Goal: Check status: Check status

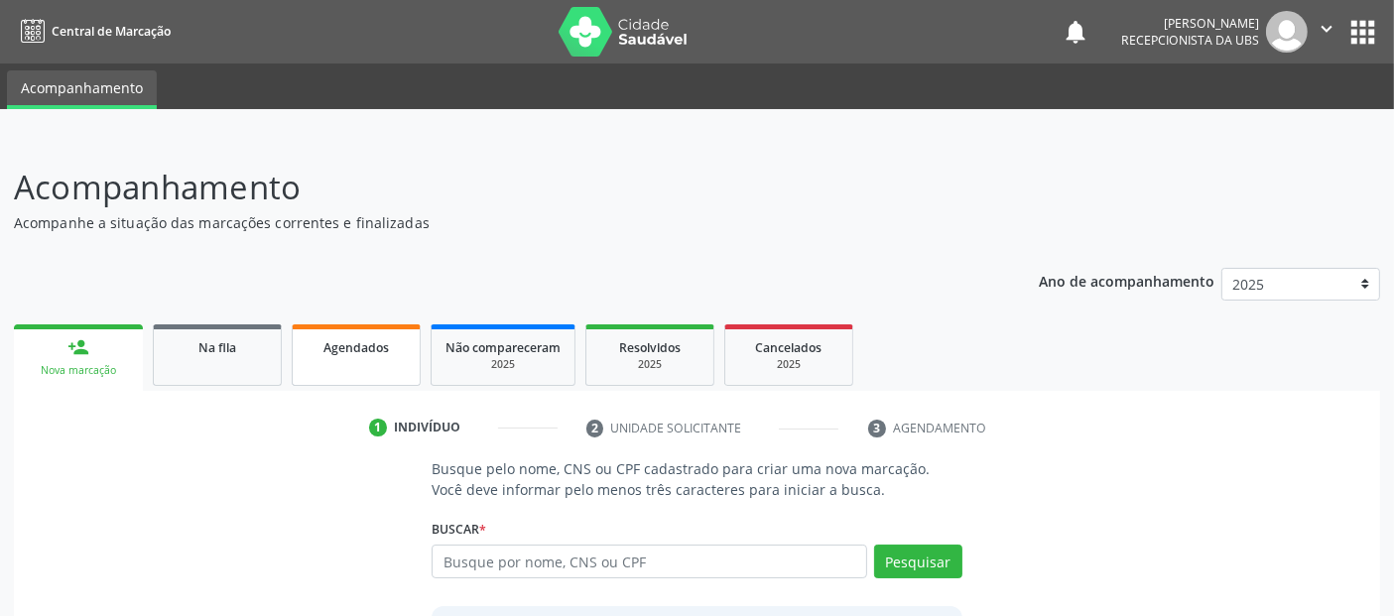
click at [400, 338] on div "Agendados" at bounding box center [356, 346] width 99 height 21
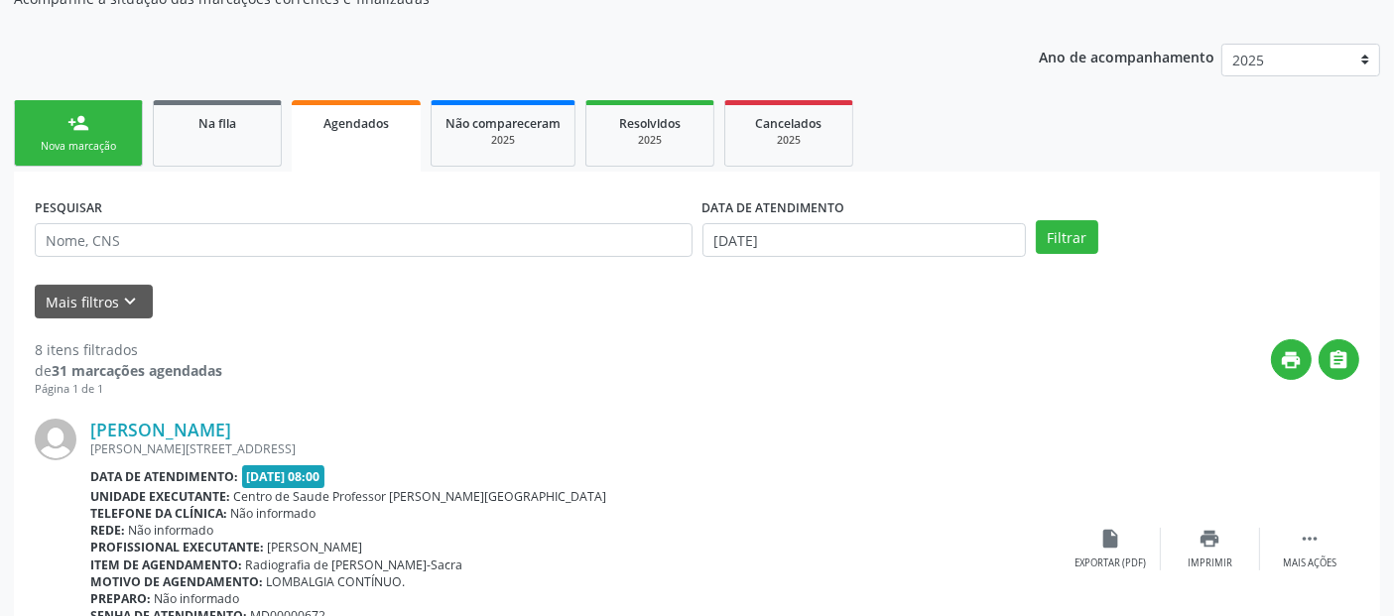
scroll to position [84, 0]
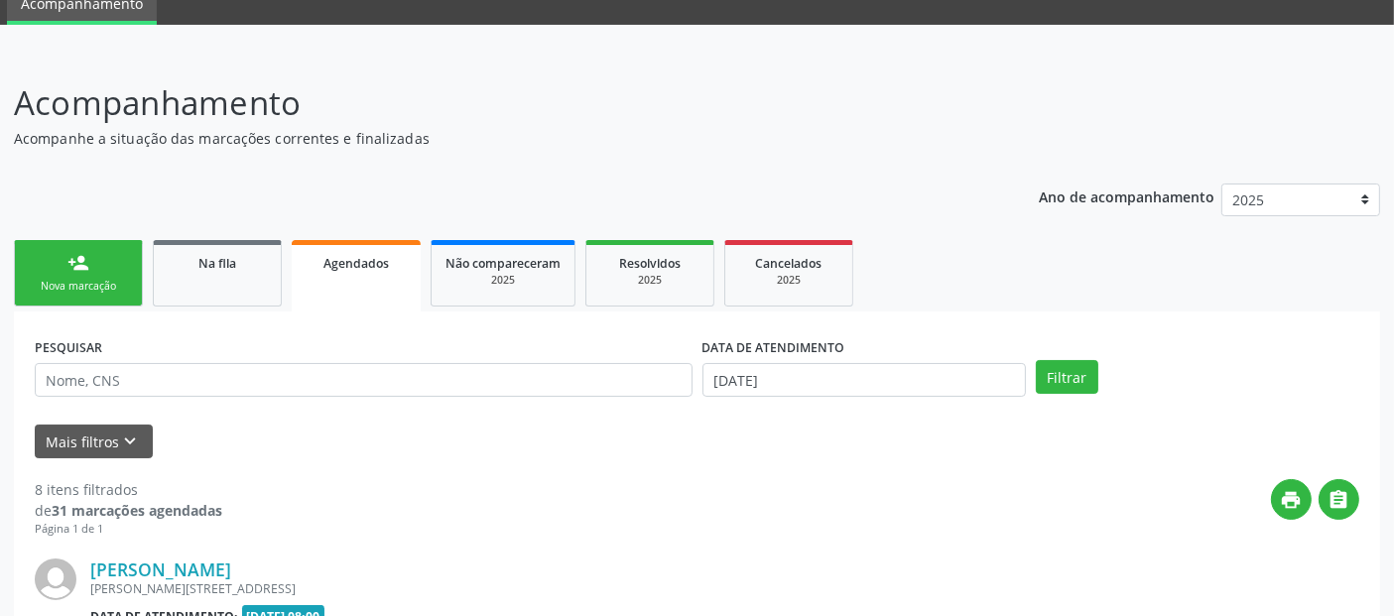
click at [871, 263] on ul "person_add Nova marcação Na fila Agendados Não compareceram 2025 Resolvidos 202…" at bounding box center [697, 273] width 1366 height 76
click at [823, 263] on div "Cancelados" at bounding box center [788, 262] width 99 height 21
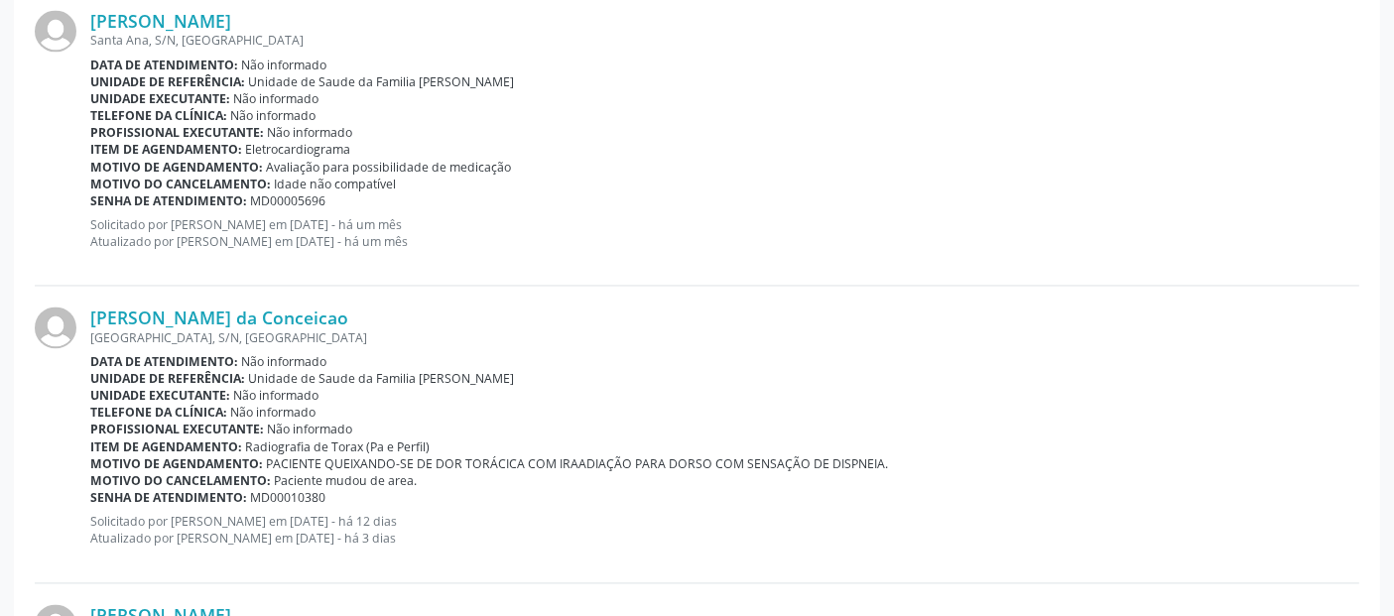
scroll to position [0, 0]
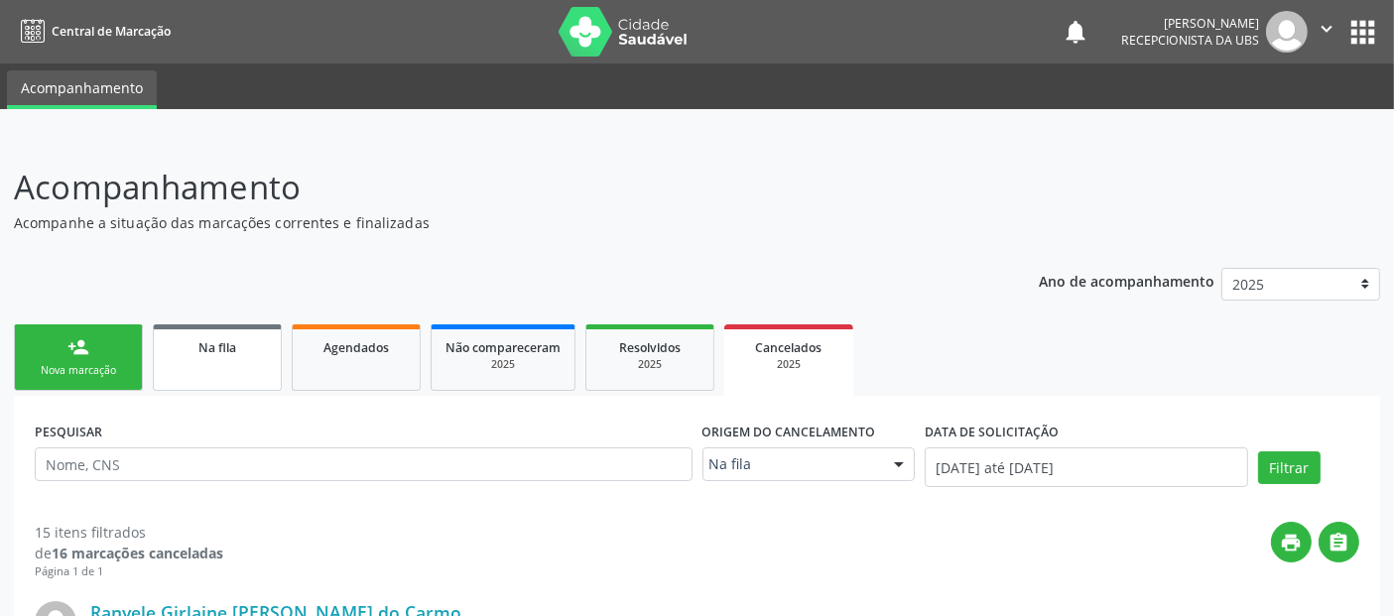
click at [225, 339] on span "Na fila" at bounding box center [217, 347] width 38 height 17
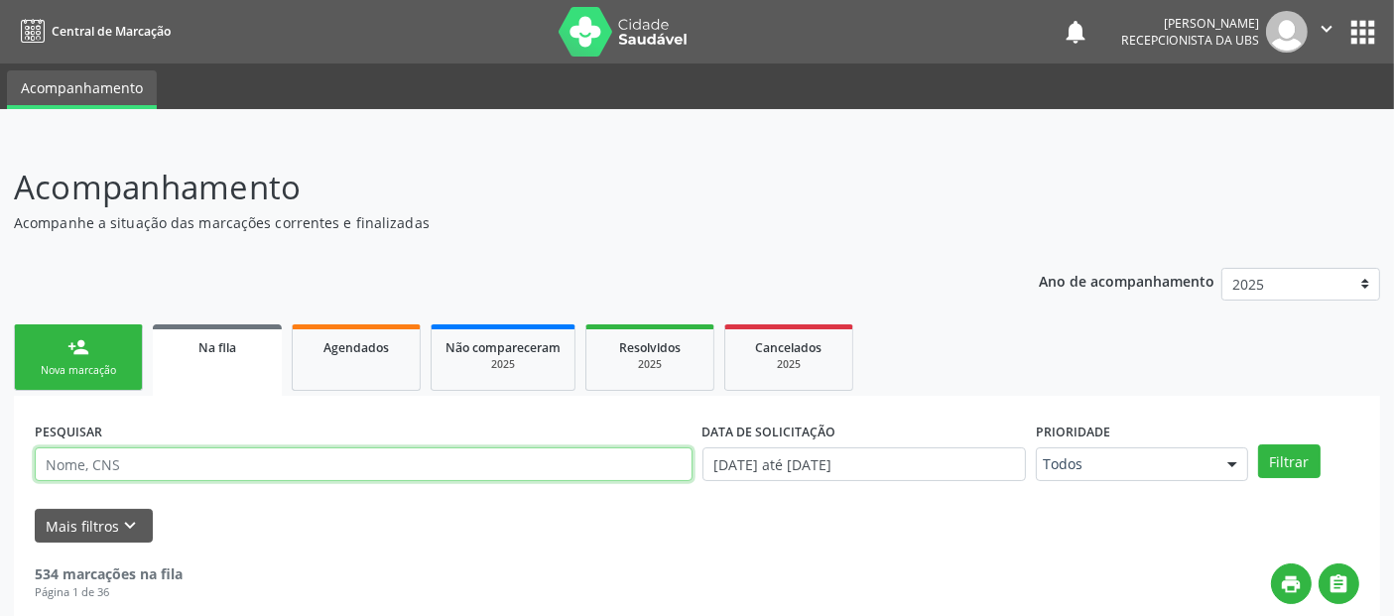
click at [233, 477] on input "text" at bounding box center [364, 465] width 658 height 34
click at [1258, 445] on button "Filtrar" at bounding box center [1289, 462] width 63 height 34
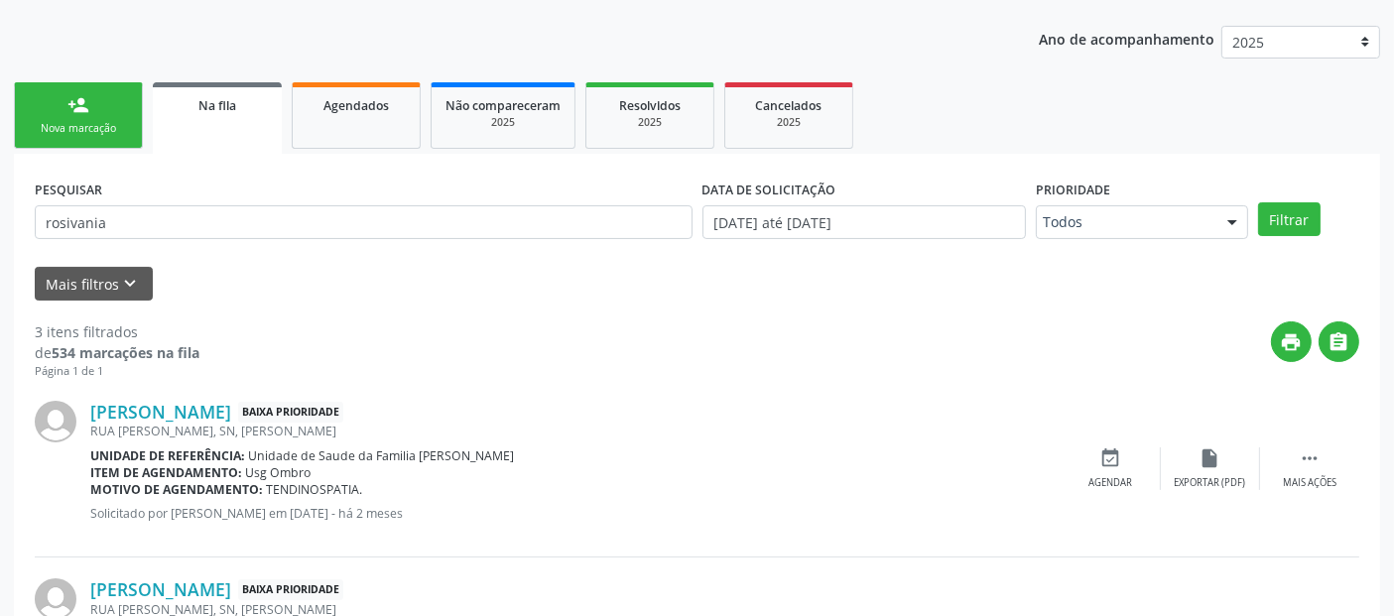
scroll to position [210, 0]
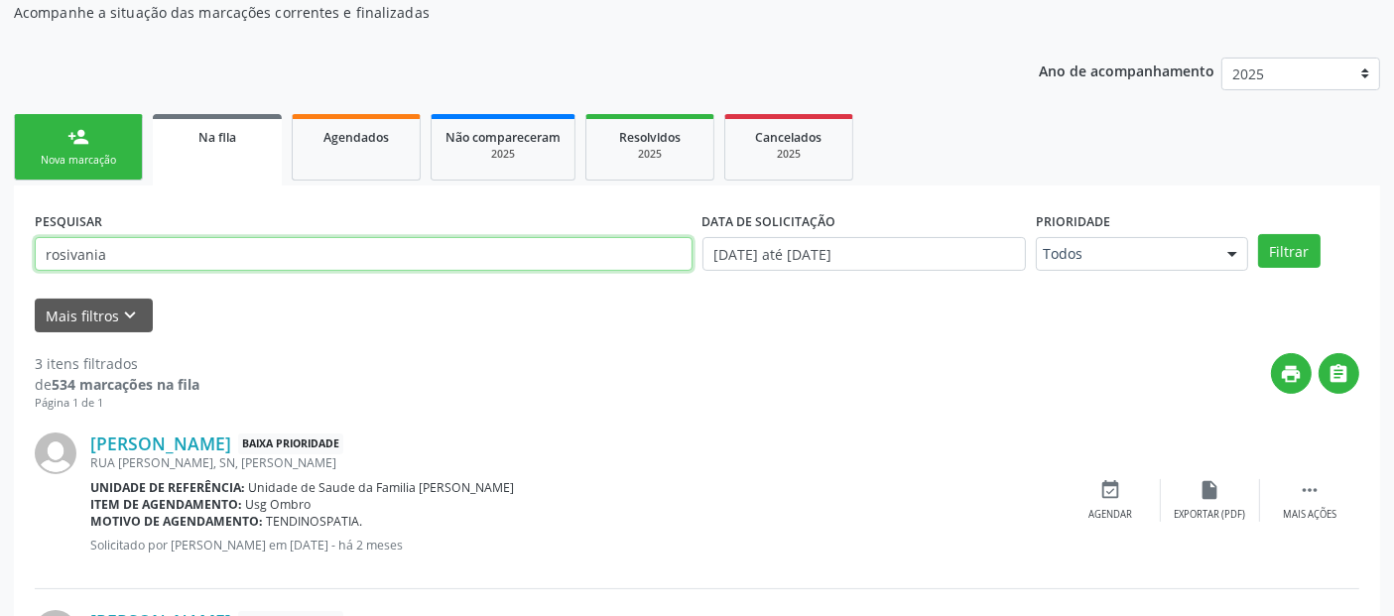
click at [476, 253] on input "rosivania" at bounding box center [364, 254] width 658 height 34
type input "nailma"
click at [1258, 234] on button "Filtrar" at bounding box center [1289, 251] width 63 height 34
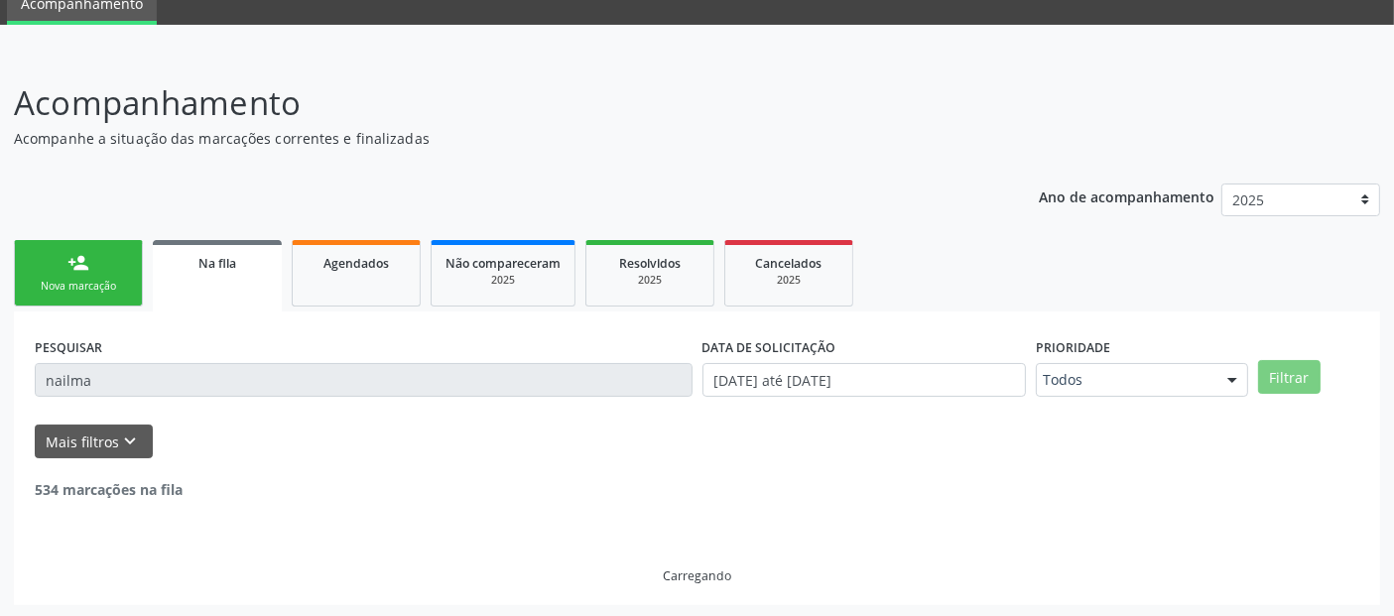
scroll to position [22, 0]
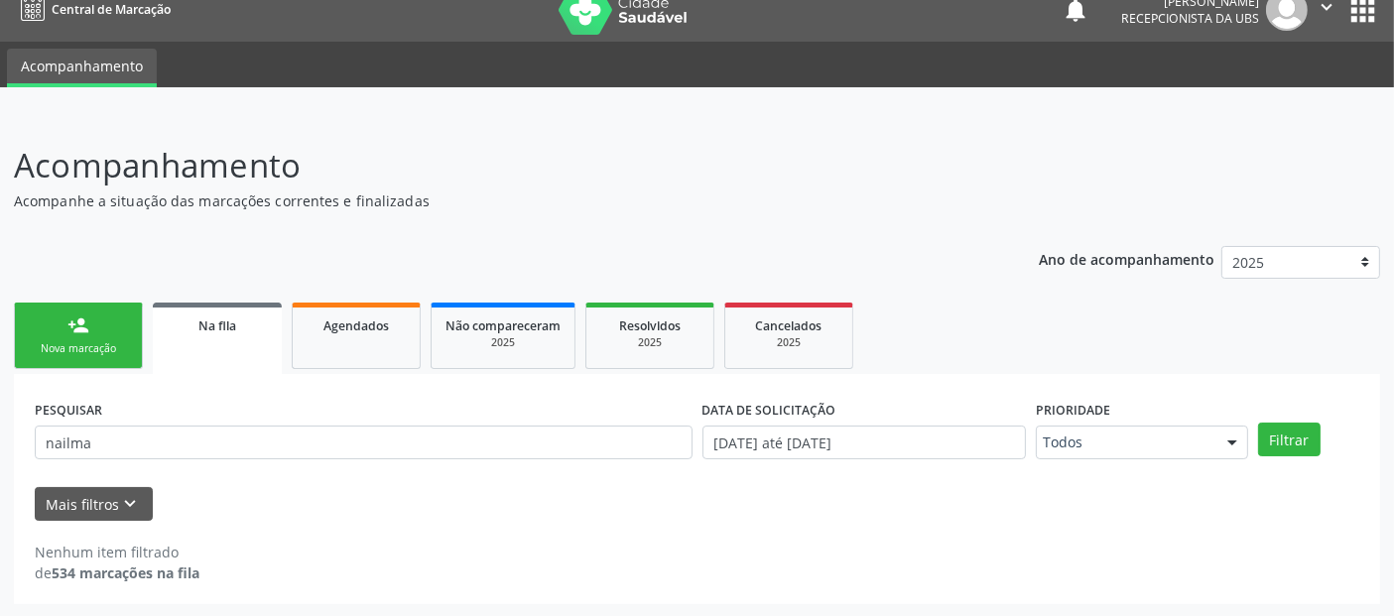
click at [344, 423] on div "PESQUISAR nailma" at bounding box center [364, 433] width 668 height 77
click at [310, 441] on input "nailma" at bounding box center [364, 443] width 658 height 34
type input "e"
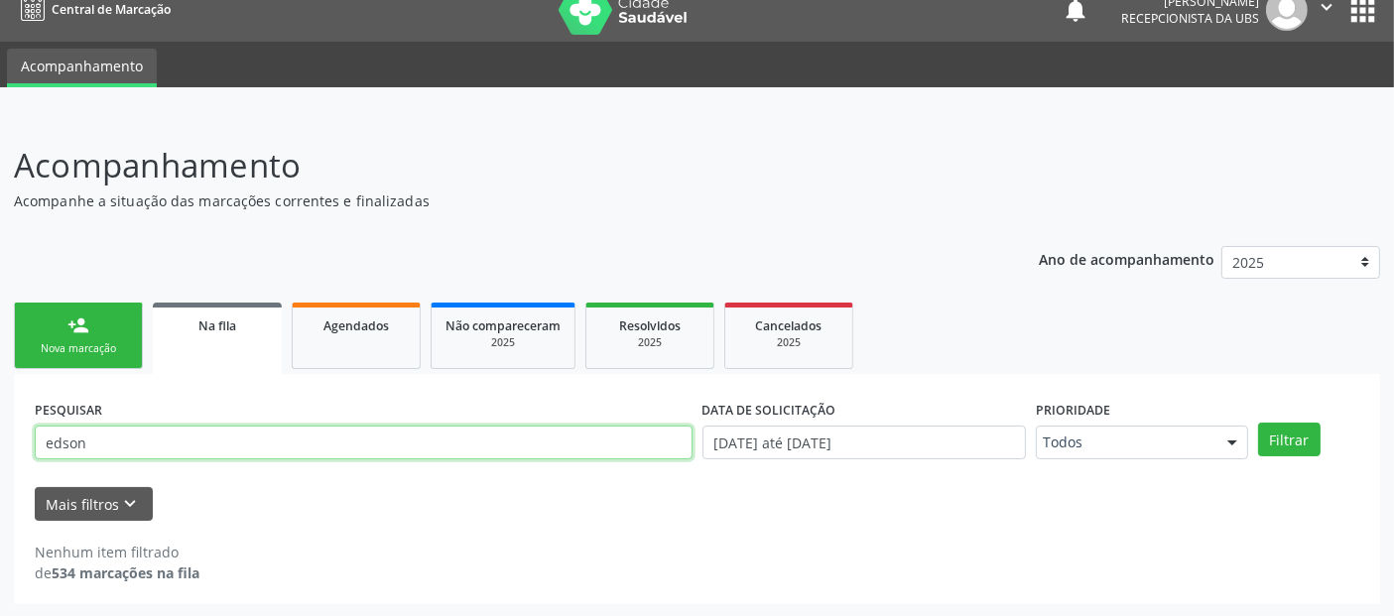
click at [1258, 423] on button "Filtrar" at bounding box center [1289, 440] width 63 height 34
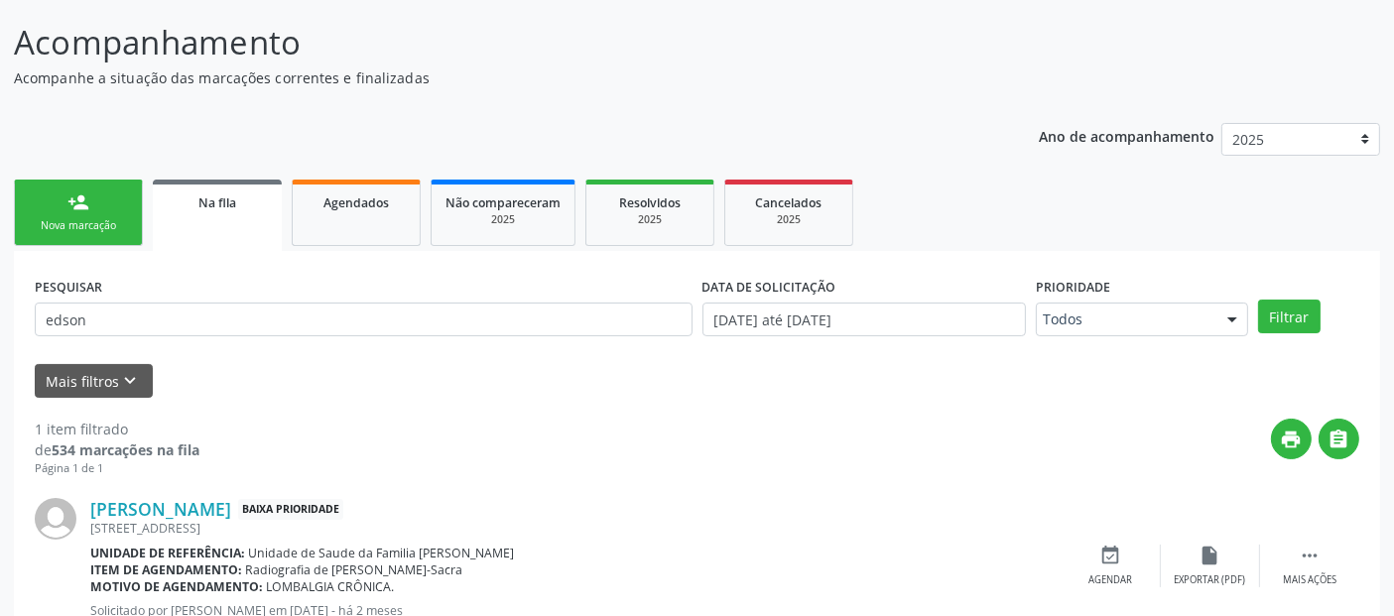
scroll to position [214, 0]
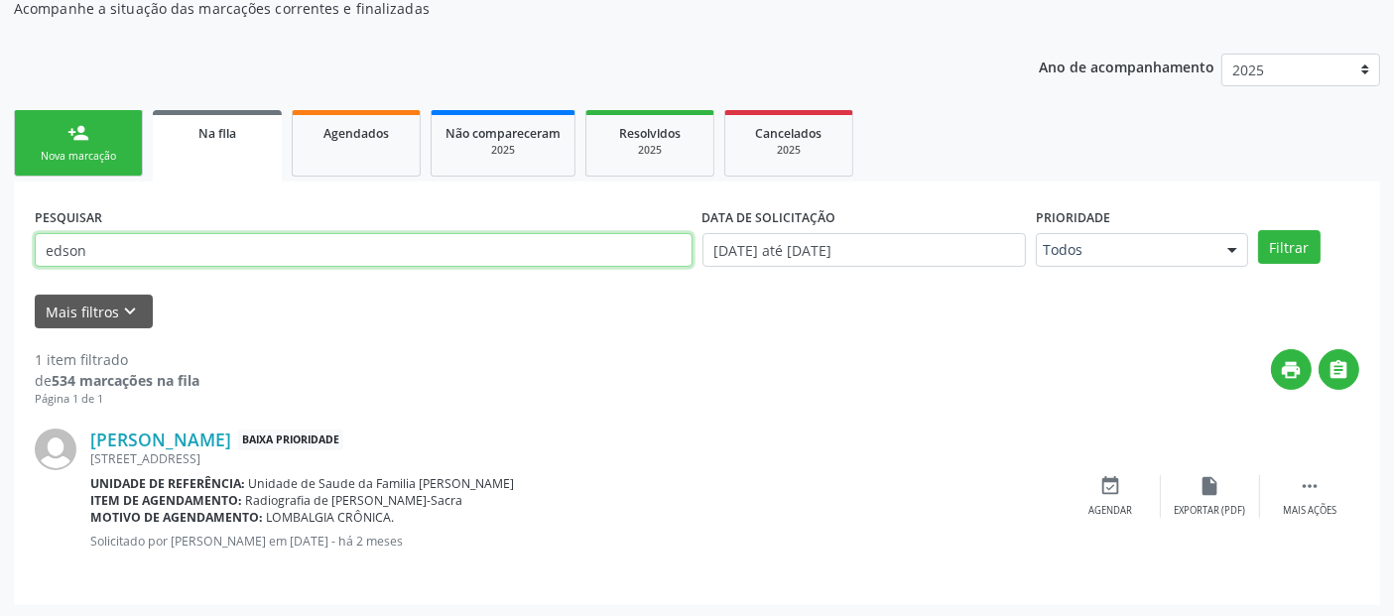
click at [571, 261] on input "edson" at bounding box center [364, 250] width 658 height 34
type input "[PERSON_NAME]"
click at [1258, 230] on button "Filtrar" at bounding box center [1289, 247] width 63 height 34
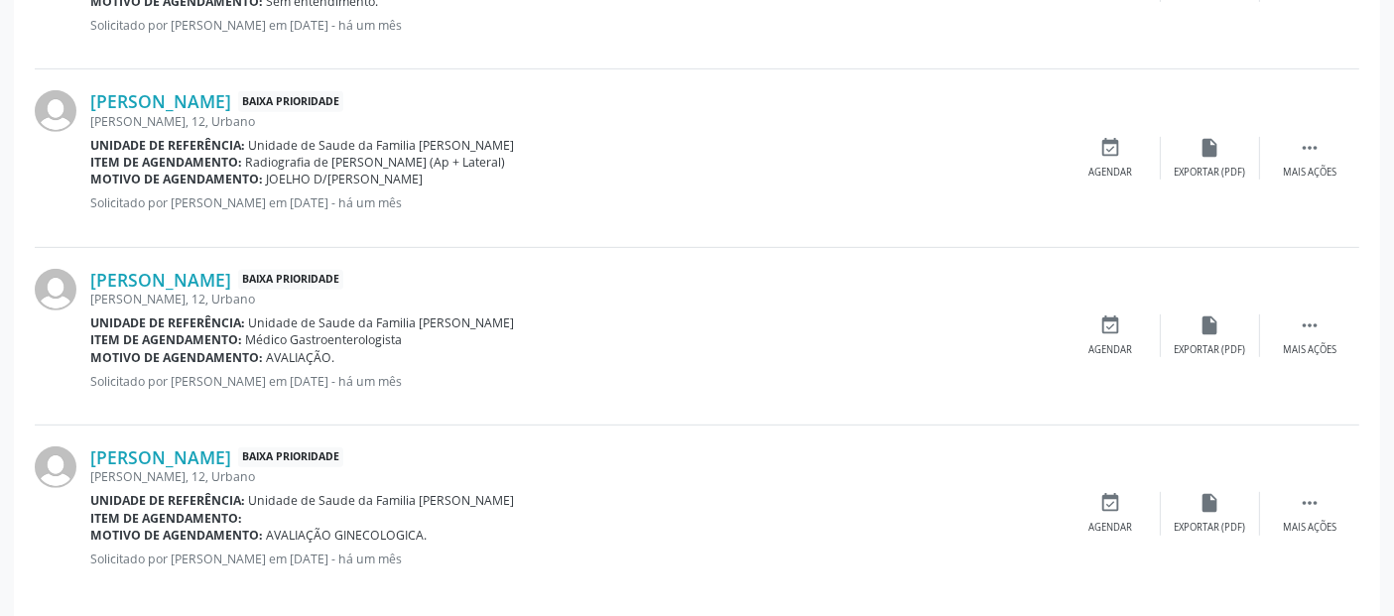
scroll to position [925, 0]
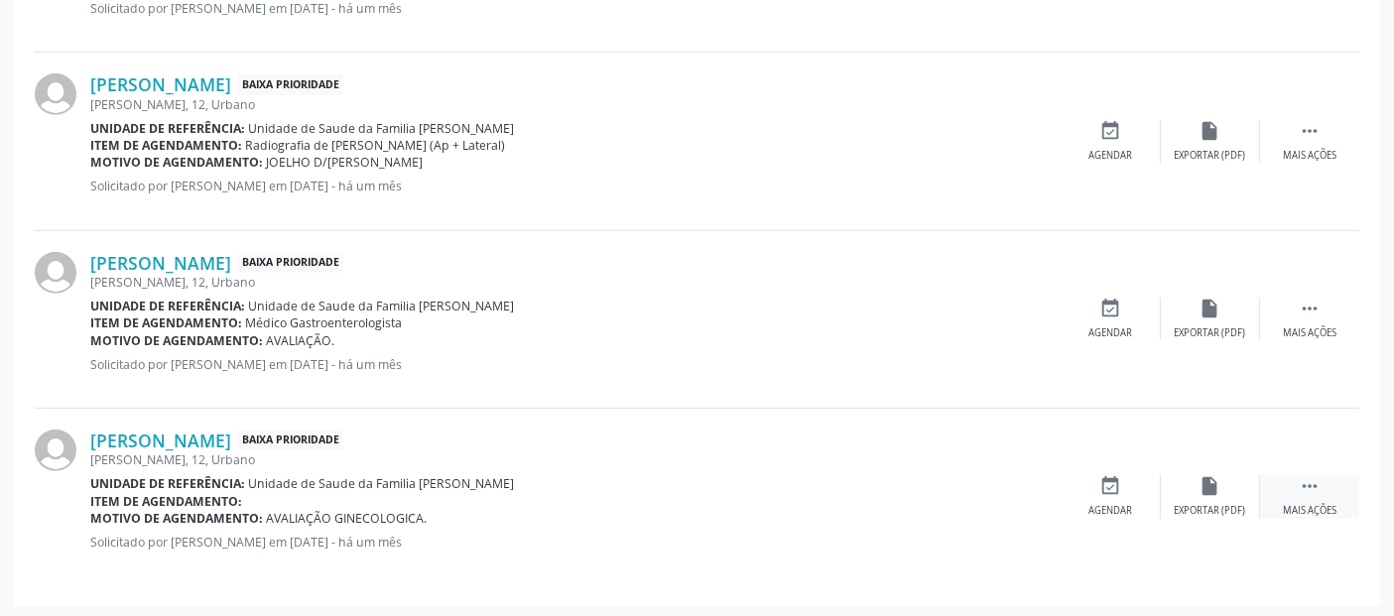
click at [1313, 482] on icon "" at bounding box center [1310, 486] width 22 height 22
click at [1218, 481] on icon "edit" at bounding box center [1211, 486] width 22 height 22
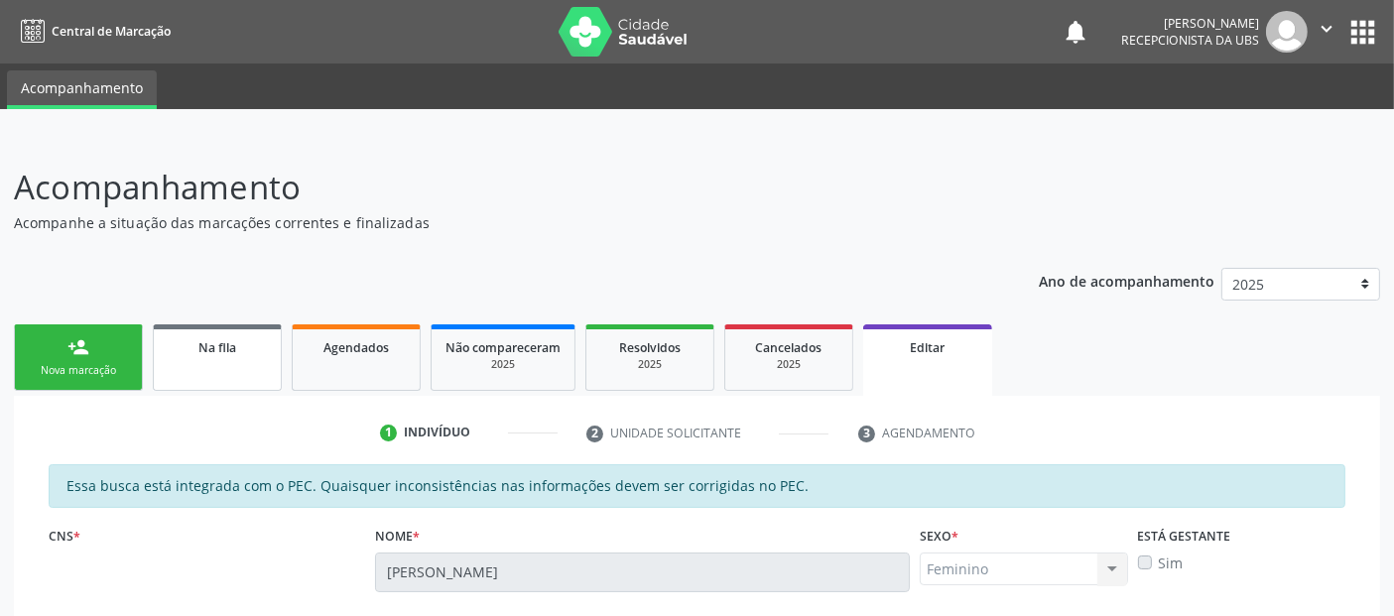
click at [199, 372] on link "Na fila" at bounding box center [217, 357] width 129 height 66
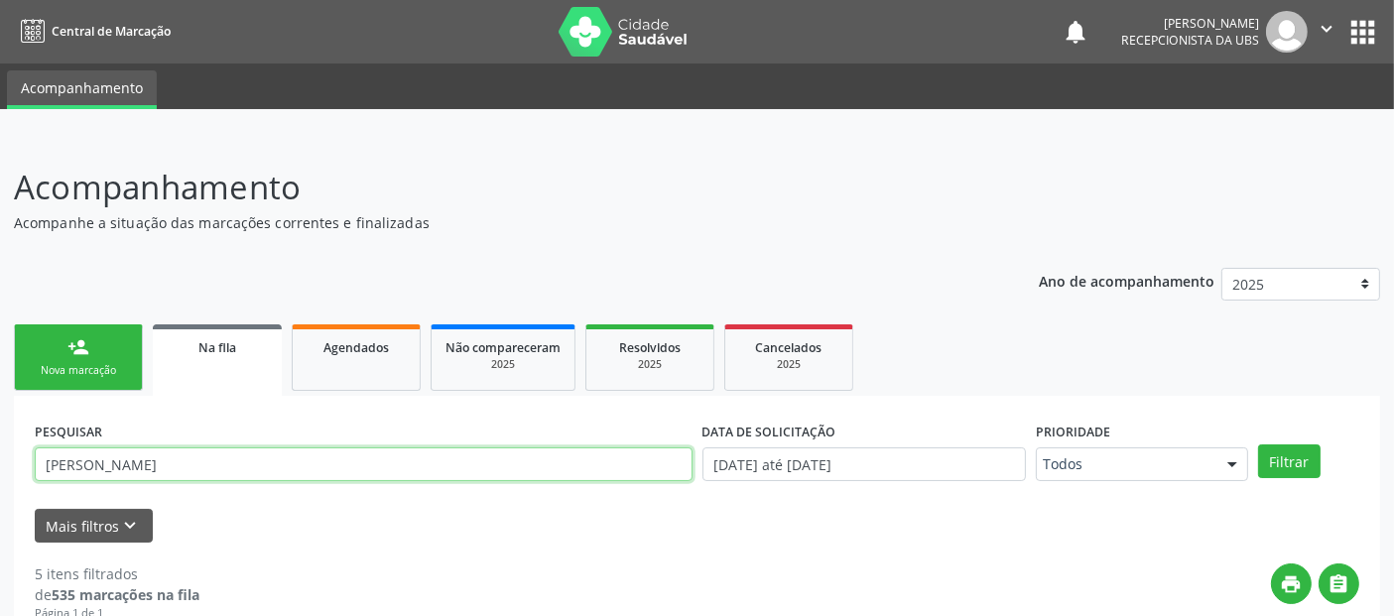
click at [296, 465] on input "[PERSON_NAME]" at bounding box center [364, 465] width 658 height 34
type input "m"
type input "quiteria tenorio"
click at [1258, 445] on button "Filtrar" at bounding box center [1289, 462] width 63 height 34
click at [634, 471] on input "quiteria tenorio" at bounding box center [364, 465] width 658 height 34
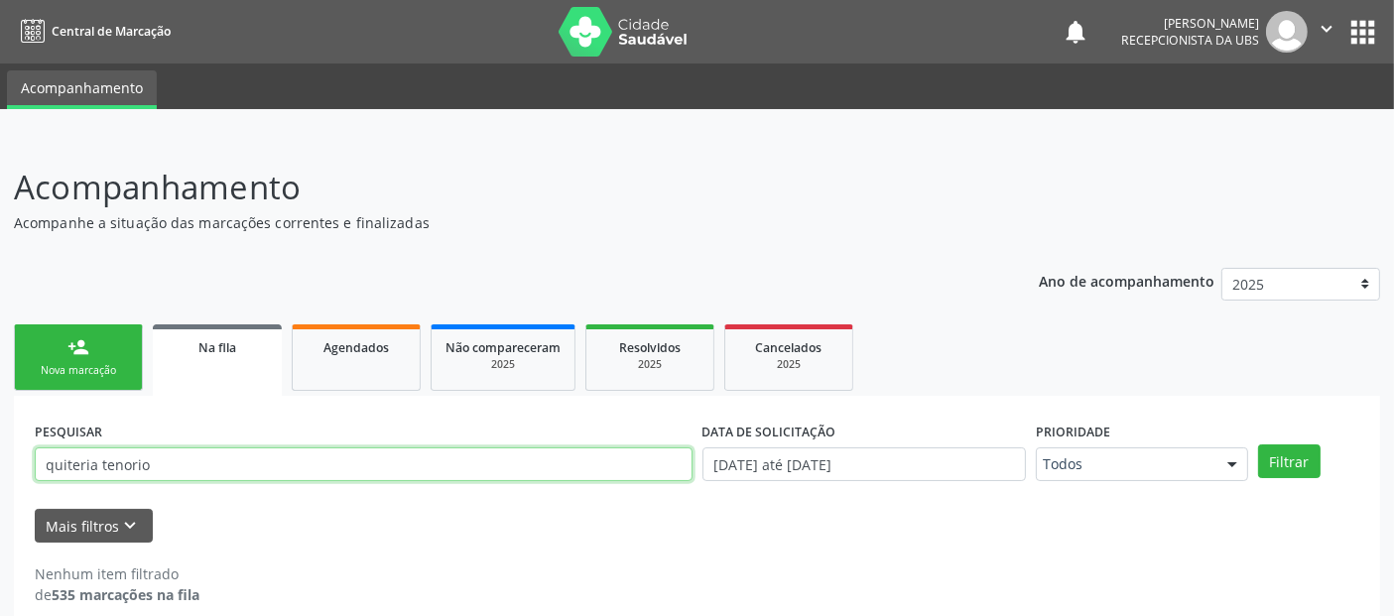
click at [634, 471] on input "quiteria tenorio" at bounding box center [364, 465] width 658 height 34
click at [1258, 445] on button "Filtrar" at bounding box center [1289, 462] width 63 height 34
click at [634, 471] on input "[PERSON_NAME]" at bounding box center [364, 465] width 658 height 34
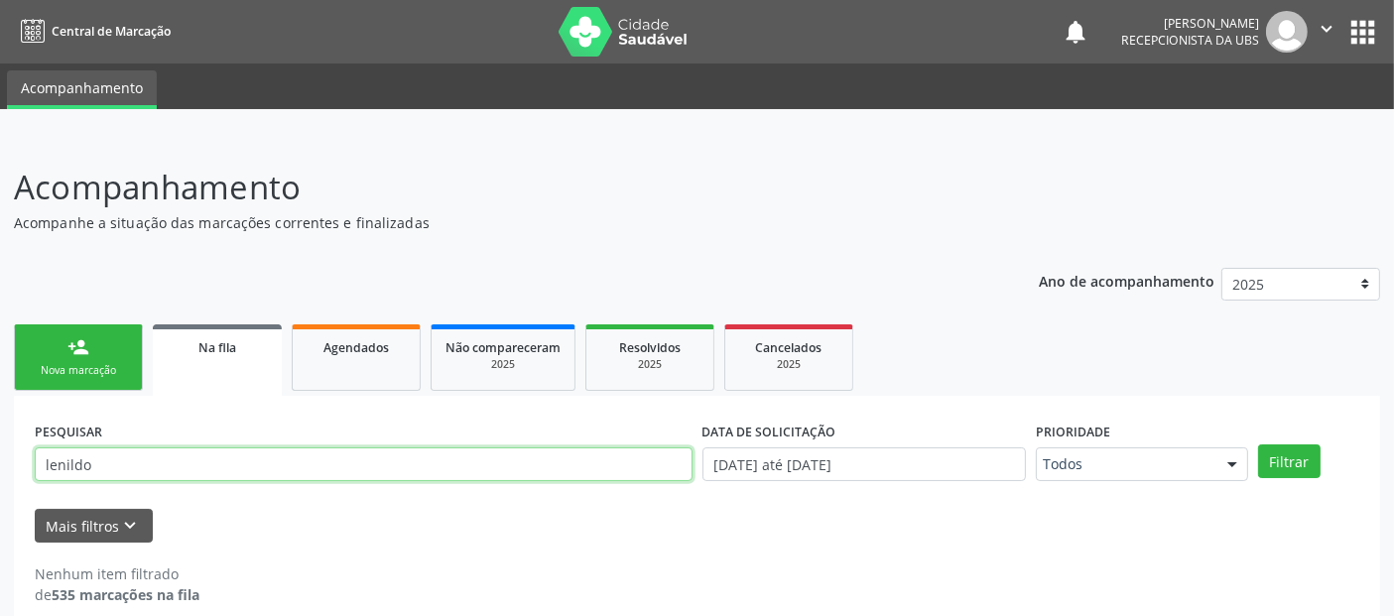
click at [1258, 445] on button "Filtrar" at bounding box center [1289, 462] width 63 height 34
click at [634, 471] on input "lenildo" at bounding box center [364, 465] width 658 height 34
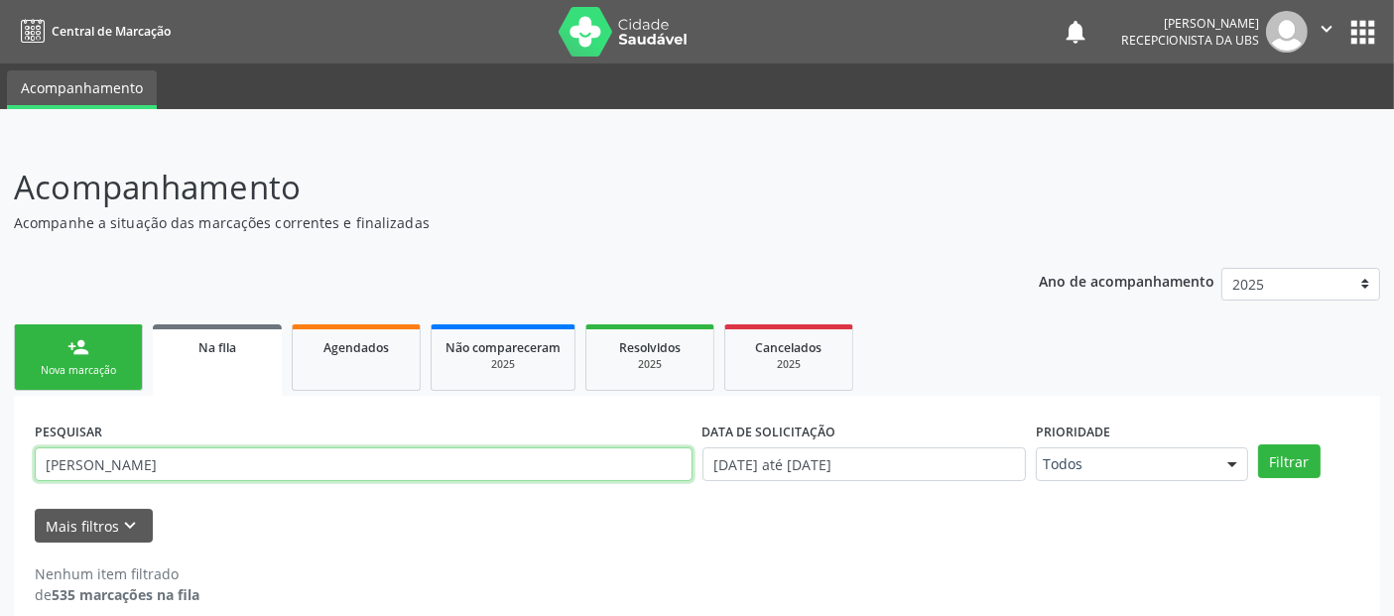
type input "[PERSON_NAME]"
click at [1258, 445] on button "Filtrar" at bounding box center [1289, 462] width 63 height 34
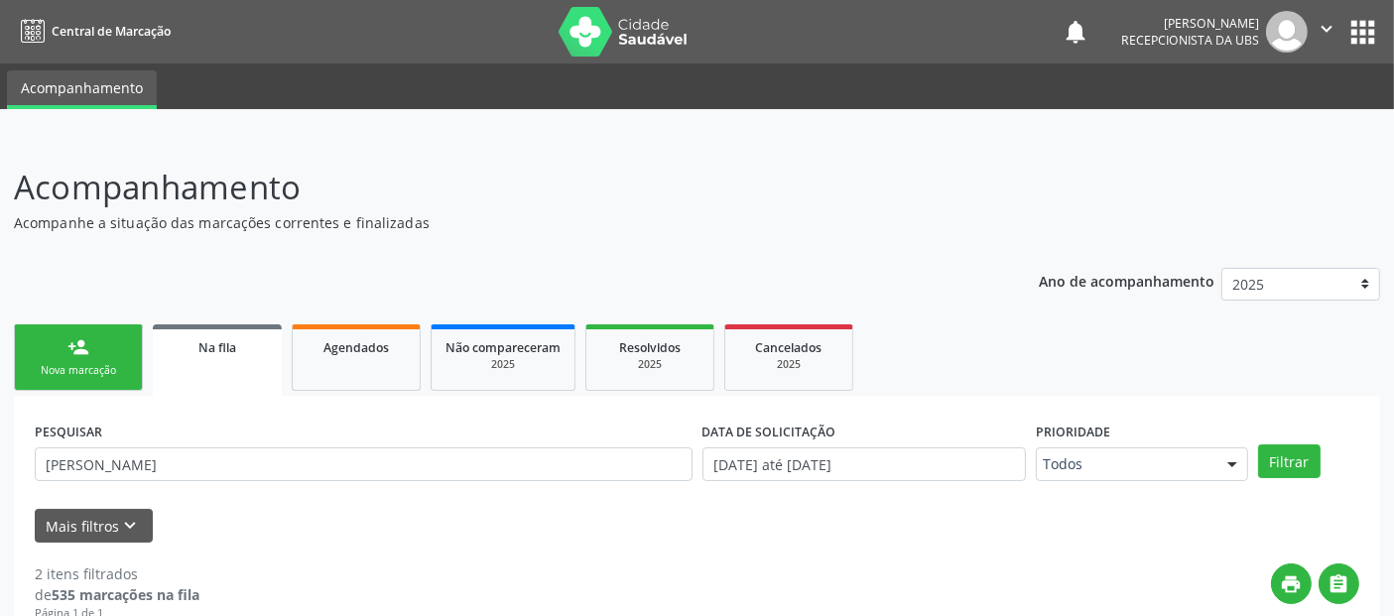
scroll to position [392, 0]
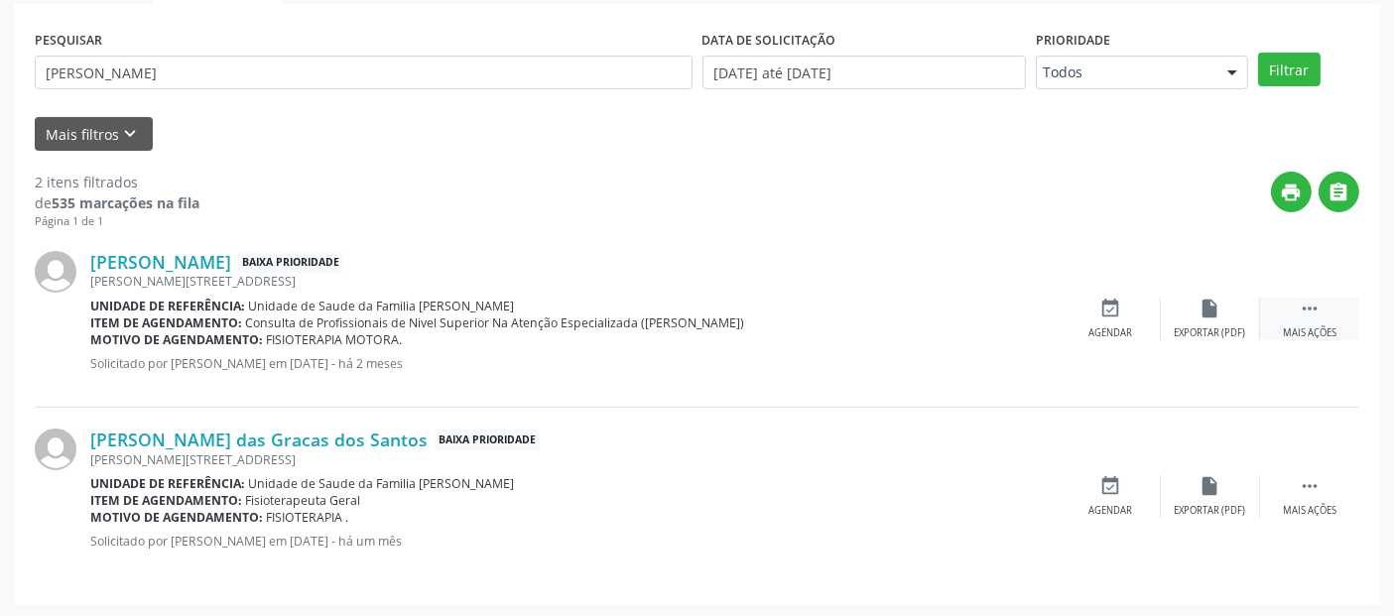
click at [1326, 303] on div " Mais ações" at bounding box center [1309, 319] width 99 height 43
click at [1220, 298] on div "edit Editar" at bounding box center [1210, 319] width 99 height 43
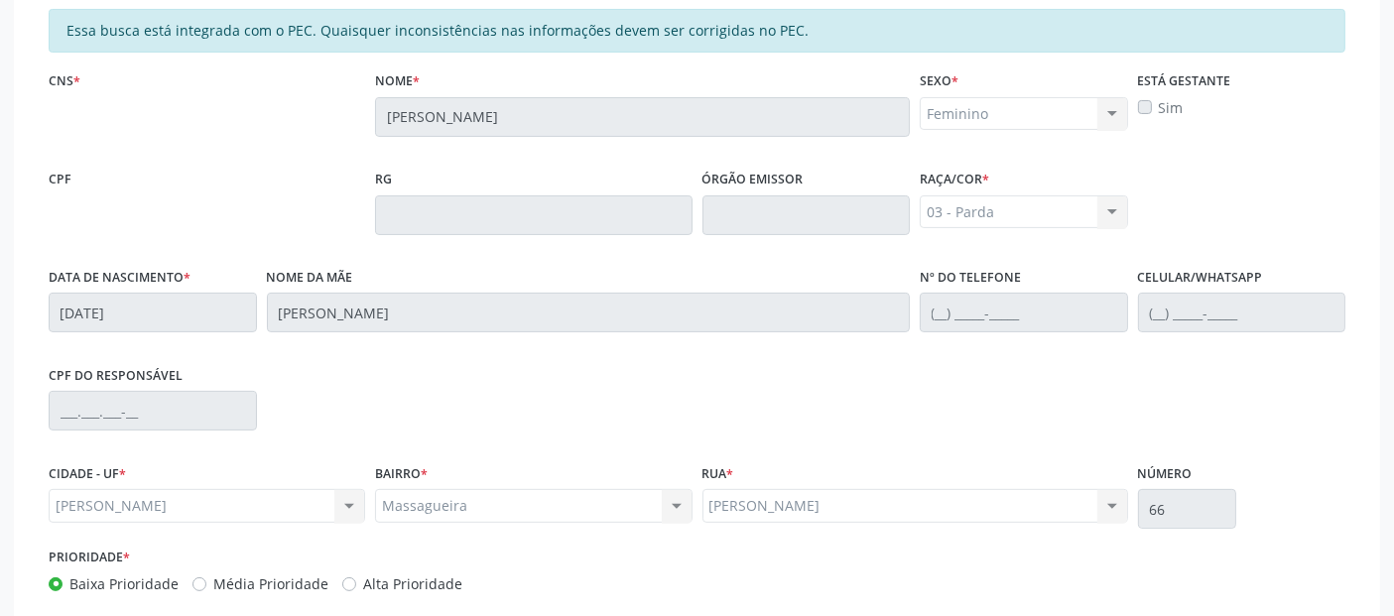
scroll to position [568, 0]
